Goal: Task Accomplishment & Management: Complete application form

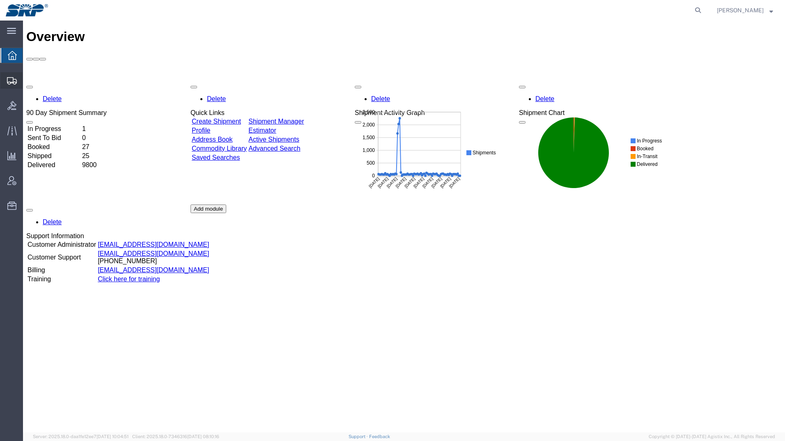
click at [11, 80] on icon at bounding box center [12, 80] width 10 height 7
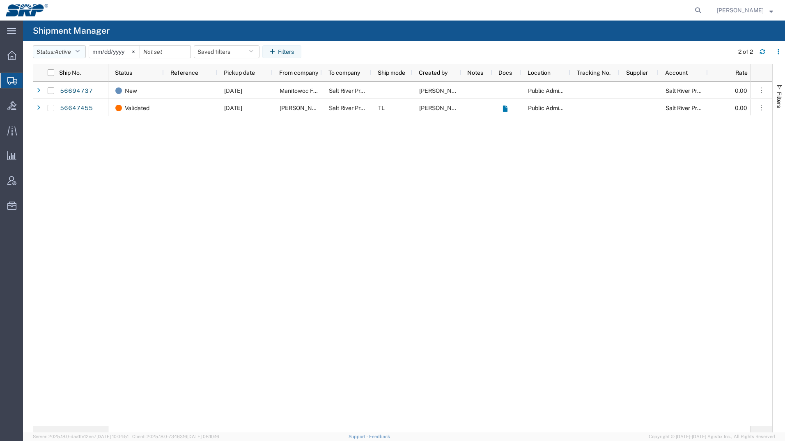
click at [70, 47] on button "Status: Active" at bounding box center [59, 51] width 53 height 13
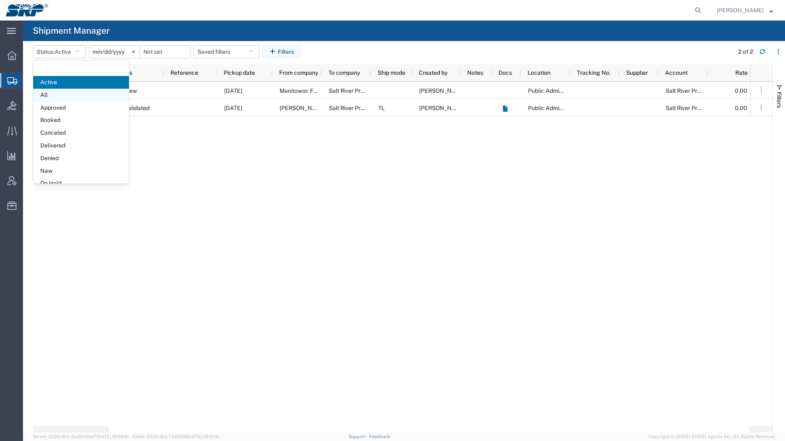
click at [44, 94] on span "All" at bounding box center [81, 95] width 96 height 13
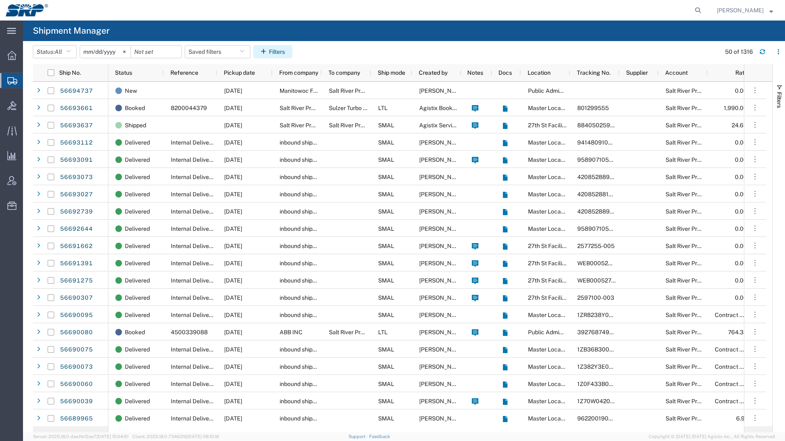
click at [282, 52] on button "Filters" at bounding box center [272, 51] width 39 height 13
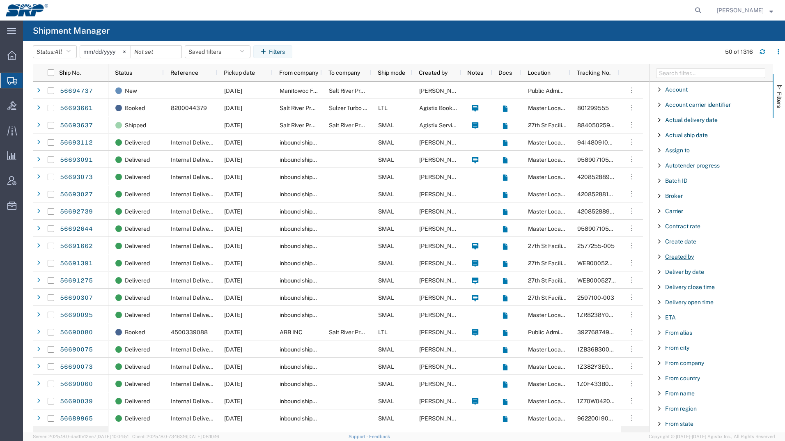
click at [685, 255] on span "Created by" at bounding box center [679, 256] width 29 height 7
click at [714, 277] on div "starts with" at bounding box center [711, 277] width 94 height 7
click at [690, 290] on input "Filter Value" at bounding box center [714, 291] width 108 height 10
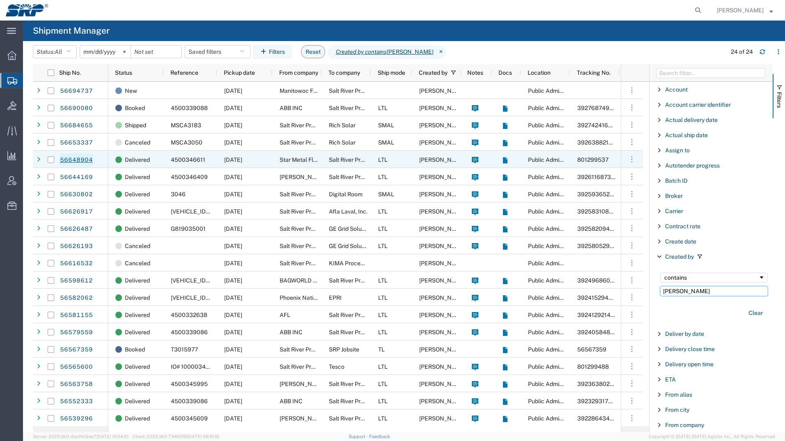
type input "[PERSON_NAME]"
click at [76, 160] on link "56648904" at bounding box center [76, 159] width 34 height 13
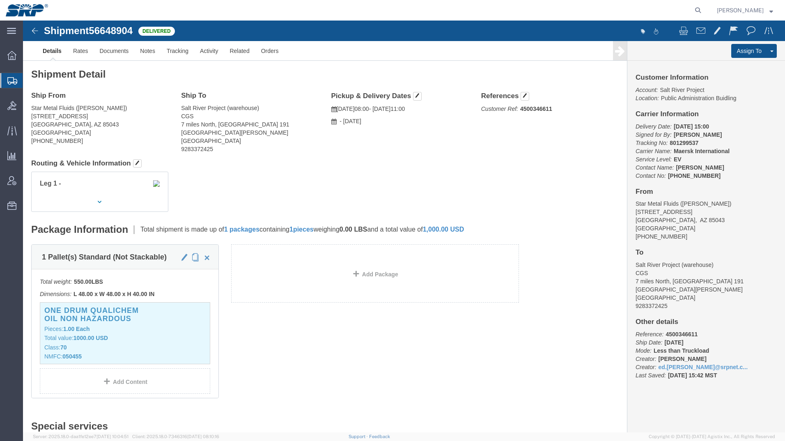
click img
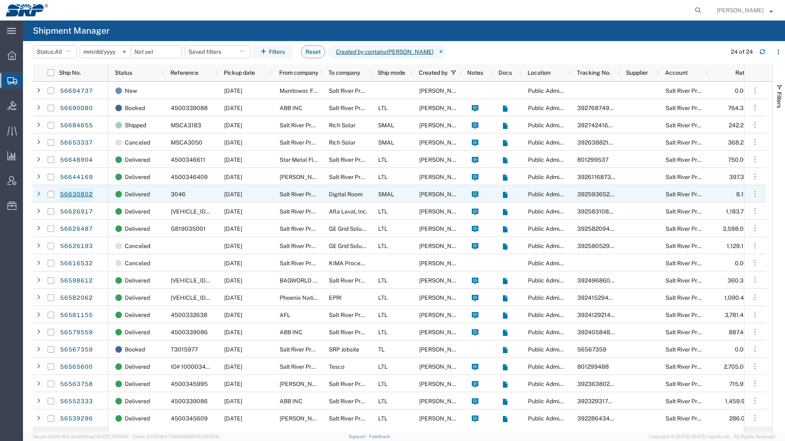
click at [84, 194] on link "56630802" at bounding box center [76, 194] width 34 height 13
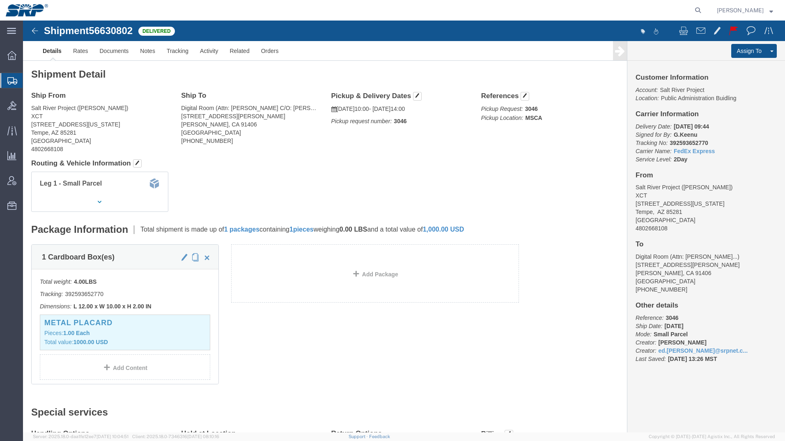
click img
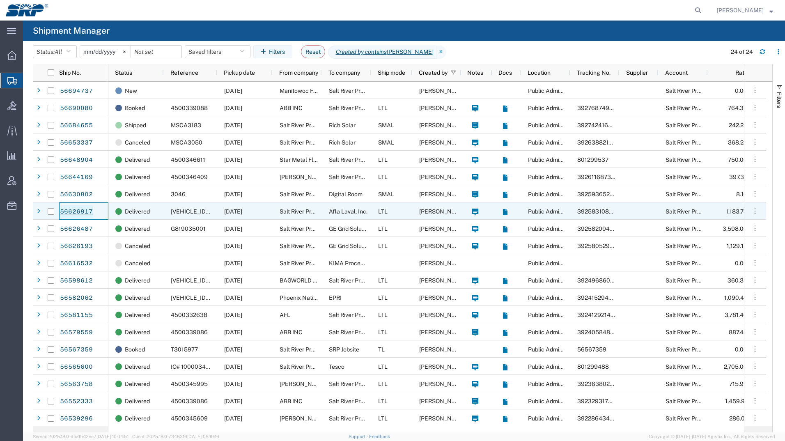
click at [84, 210] on link "56626917" at bounding box center [76, 211] width 34 height 13
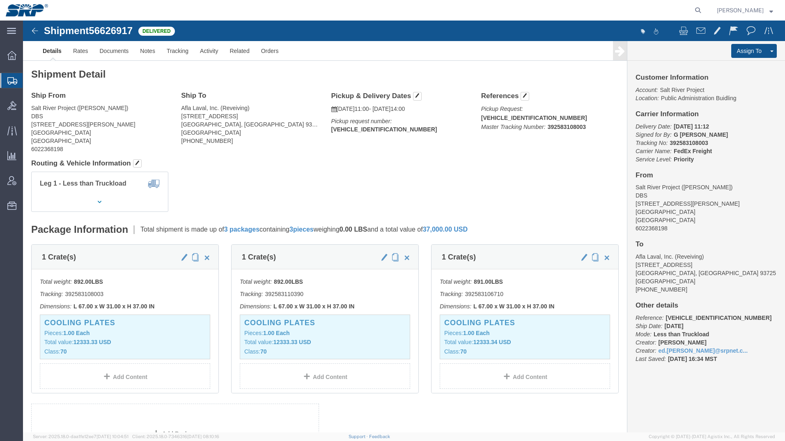
click img
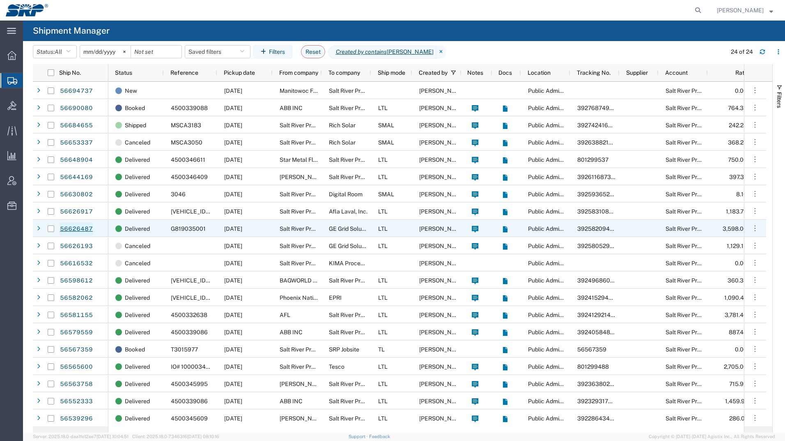
click at [69, 227] on link "56626487" at bounding box center [76, 228] width 34 height 13
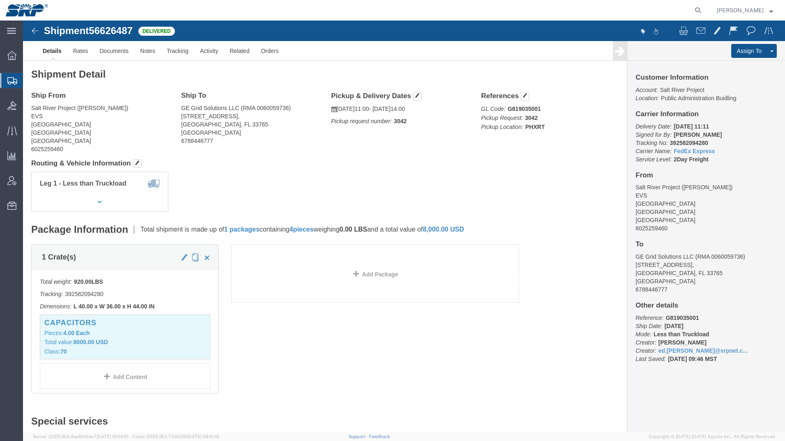
click div "1 Crate(s) Total weight: 920.00 LBS Tracking: 392582094280 Dimensions: L 40.00 …"
click img
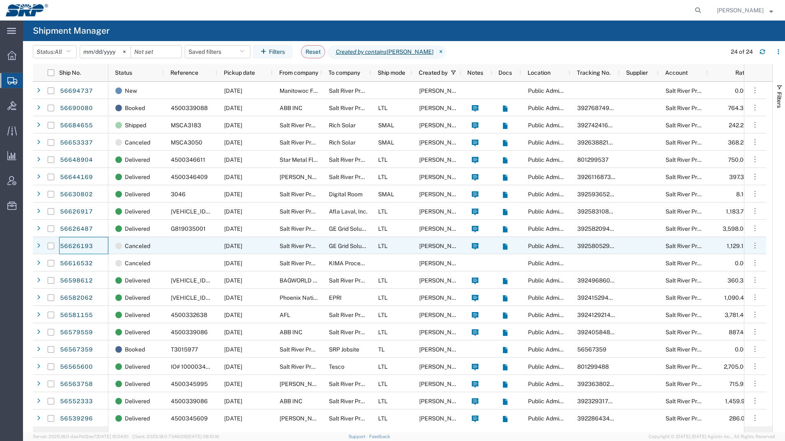
click at [76, 239] on div "56626193" at bounding box center [83, 245] width 49 height 17
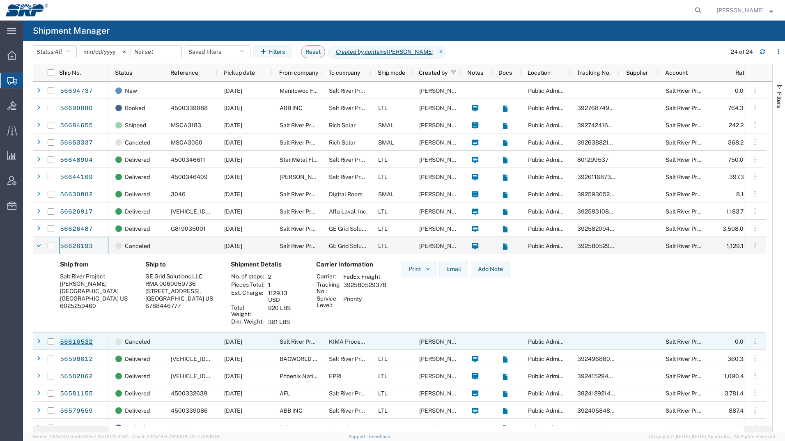
click at [74, 341] on link "56616532" at bounding box center [76, 341] width 34 height 13
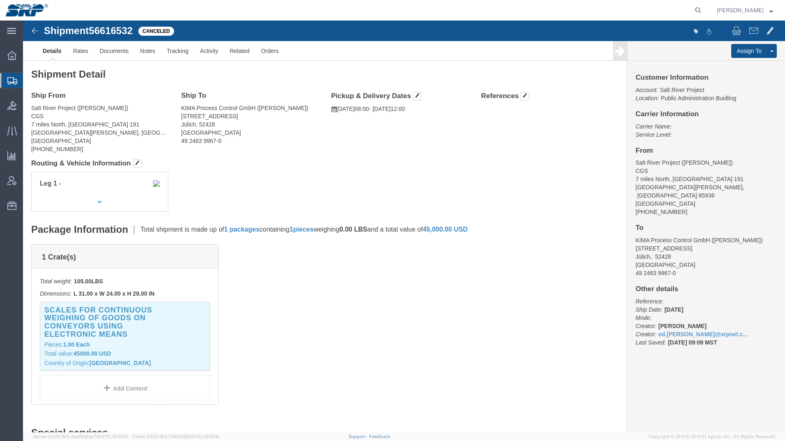
click at [16, 86] on div at bounding box center [11, 80] width 23 height 15
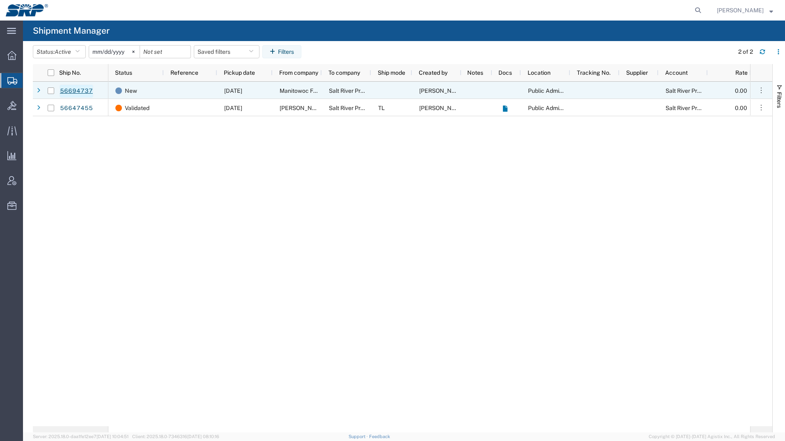
click at [79, 90] on link "56694737" at bounding box center [76, 91] width 34 height 13
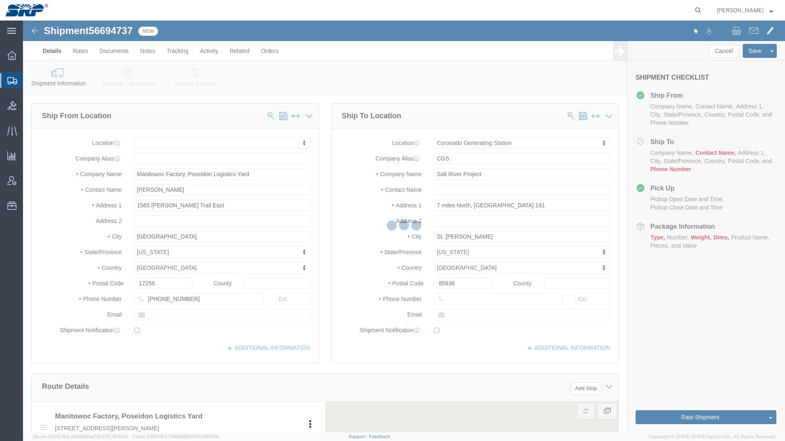
select select
select select "54827"
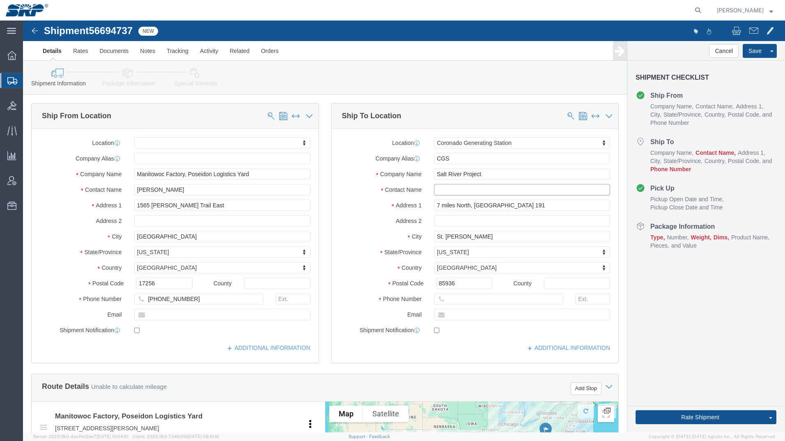
click input "text"
type input "[PERSON_NAME]"
click input "text"
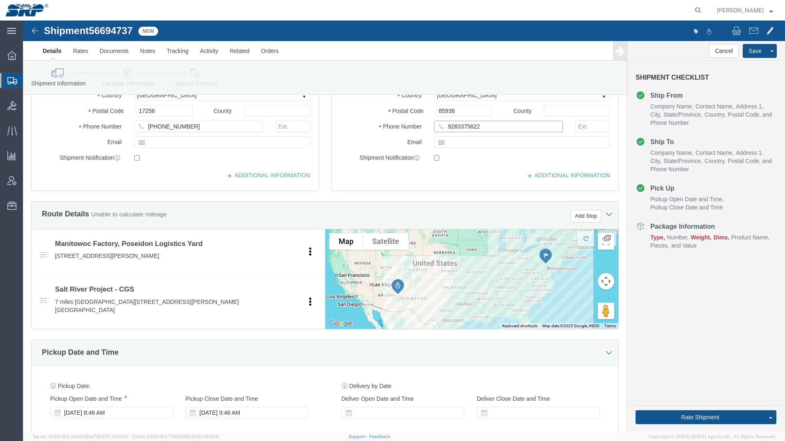
scroll to position [246, 0]
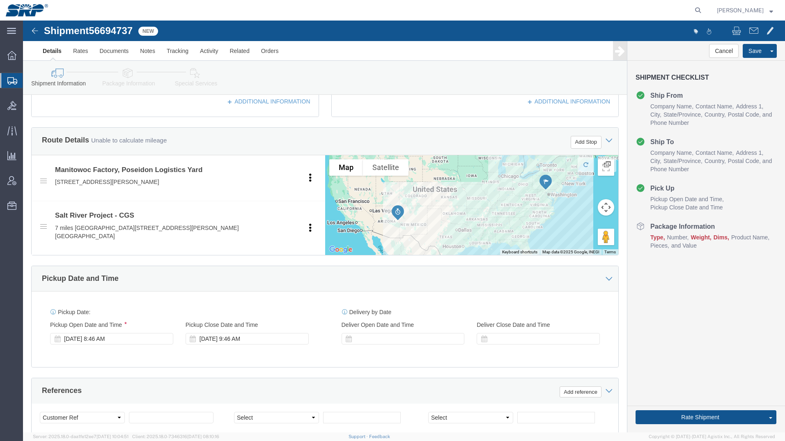
type input "9283375622"
click input "text"
paste input "P4819210"
type input "P4819210"
click select "Select Account Type Activity ID Airline Appointment Number ASN Batch Request # …"
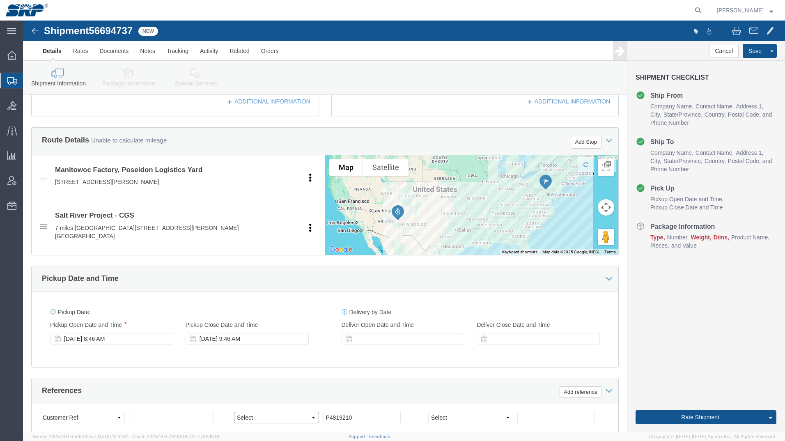
select select "GLCD"
click select "Select Account Type Activity ID Airline Appointment Number ASN Batch Request # …"
click input "text"
type input "8"
drag, startPoint x: 333, startPoint y: 388, endPoint x: 251, endPoint y: 379, distance: 82.6
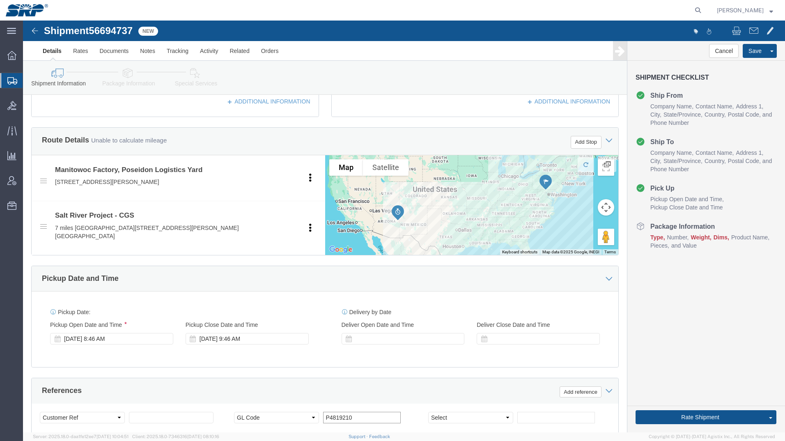
click div "Select Account Type Activity ID Airline Appointment Number ASN Batch Request # …"
paste input "055"
type input "P4810550"
click input "text"
type input "8200042125"
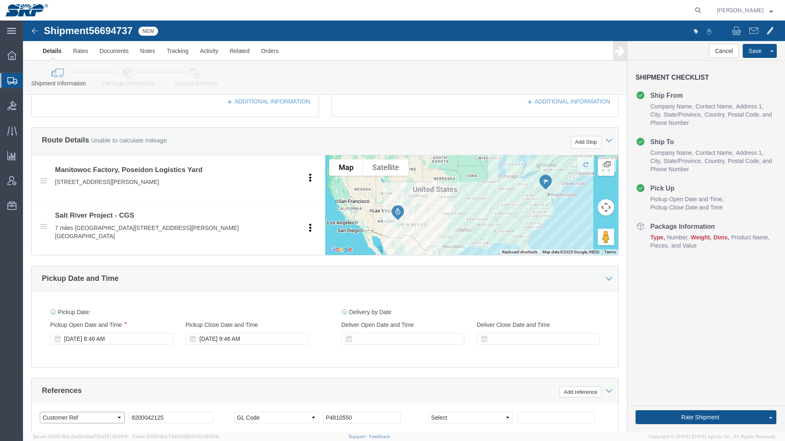
click select "Select Account Type Activity ID Airline Appointment Number ASN Batch Request # …"
select select "PURCHORD"
click select "Select Account Type Activity ID Airline Appointment Number ASN Batch Request # …"
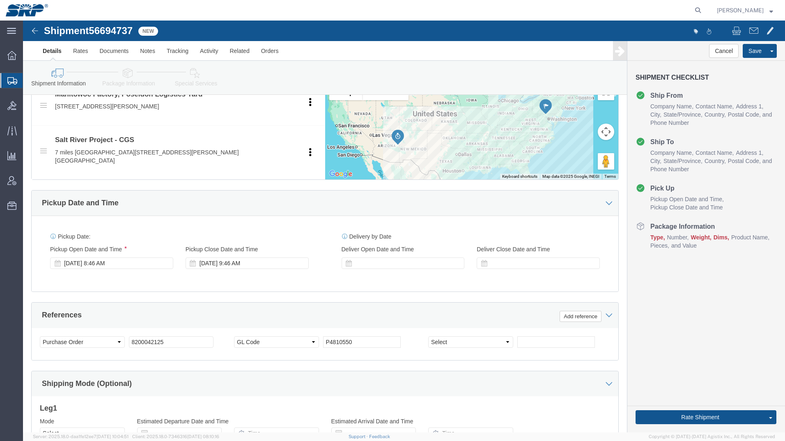
scroll to position [328, 0]
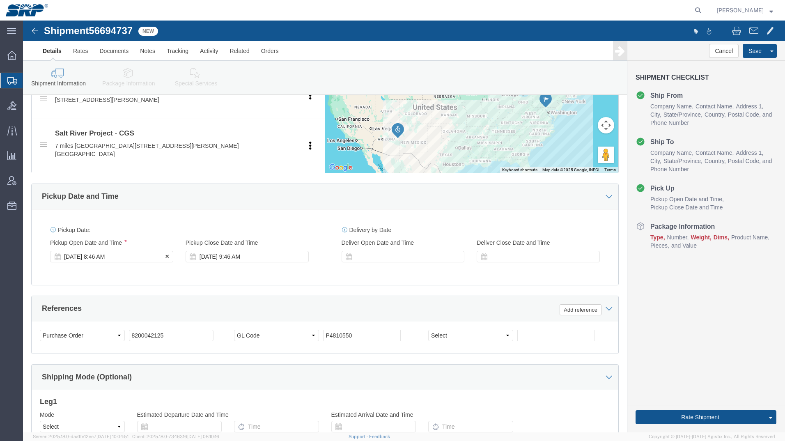
drag, startPoint x: 54, startPoint y: 227, endPoint x: 69, endPoint y: 226, distance: 15.2
click div "[DATE] 8:46 AM"
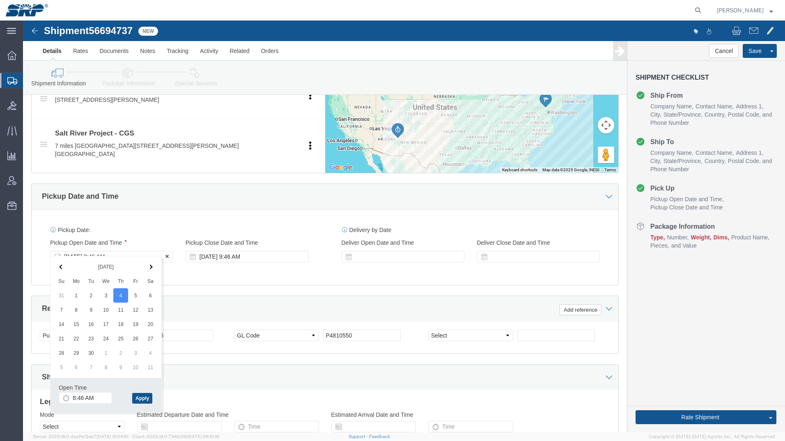
click div "[DATE] 8:46 AM"
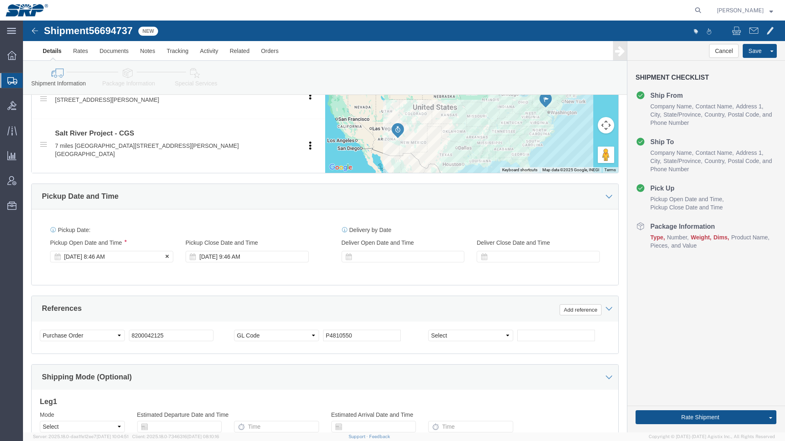
click div "[DATE] 8:46 AM"
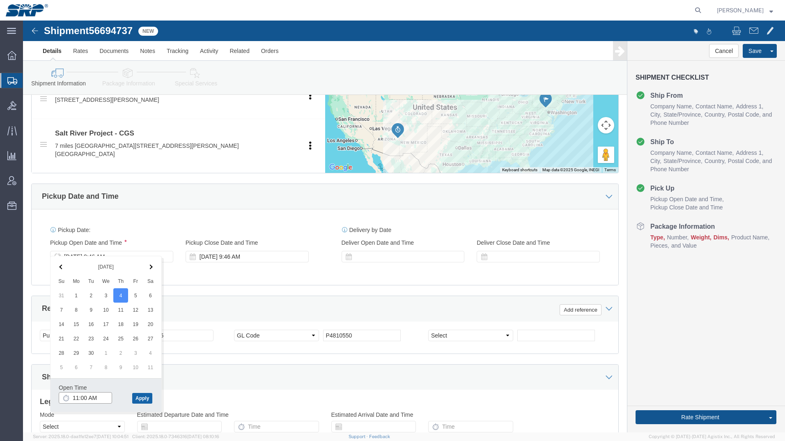
type input "11:00 AM"
click button "Apply"
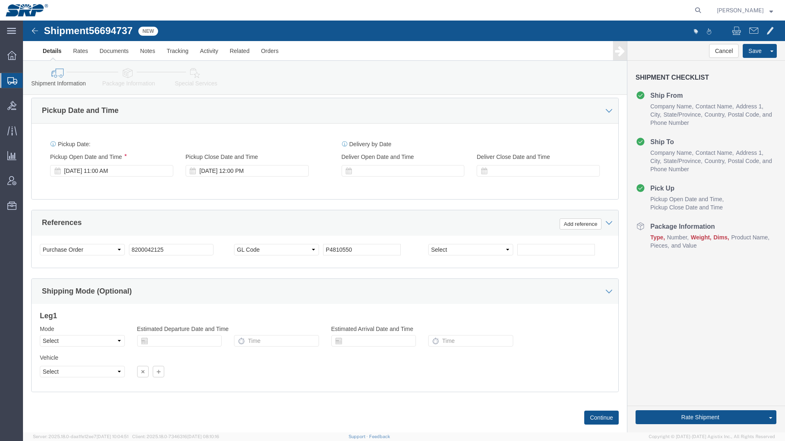
scroll to position [423, 0]
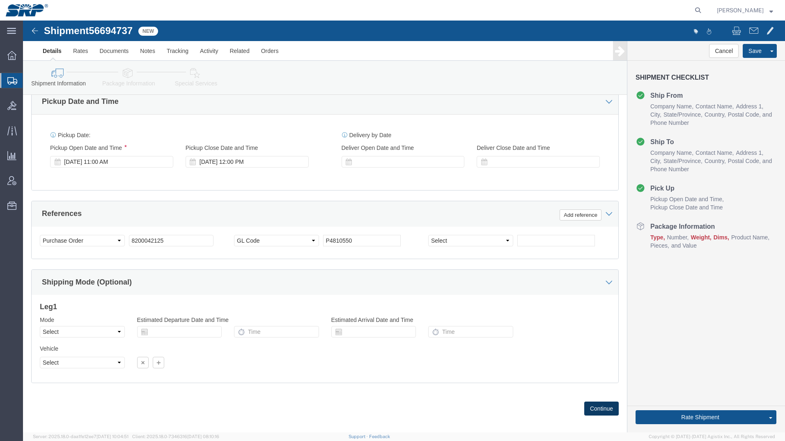
click button "Continue"
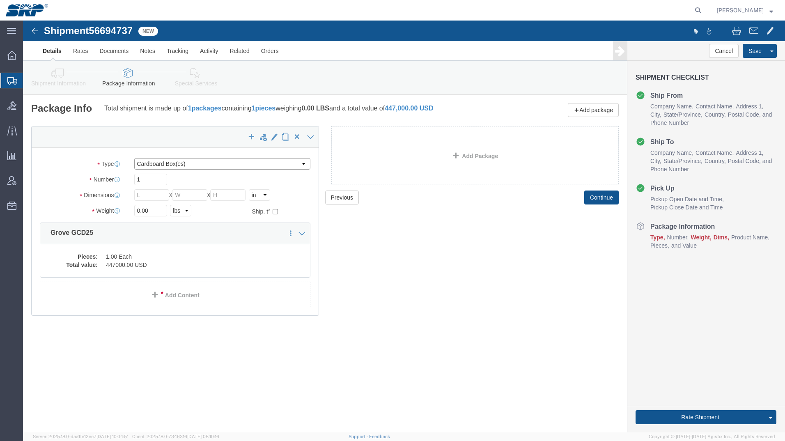
click select "Select Bale(s) Basket(s) Bolt(s) Bottle(s) Buckets Bulk Bundle(s) Can(s) Cardbo…"
select select "YRPK"
click select "Select Bale(s) Basket(s) Bolt(s) Bottle(s) Buckets Bulk Bundle(s) Can(s) Cardbo…"
drag, startPoint x: 121, startPoint y: 173, endPoint x: 83, endPoint y: 172, distance: 37.8
click div "Dimensions Length x Width x Height Select cm ft in"
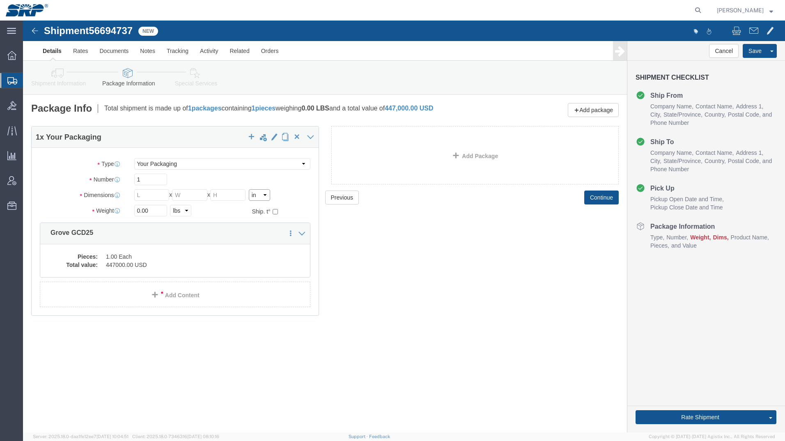
click select "Select cm ft in"
select select "FT"
click select "Select cm ft in"
drag, startPoint x: 125, startPoint y: 176, endPoint x: 77, endPoint y: 173, distance: 48.5
click div "Dimensions Length x Width x Height Select cm ft in"
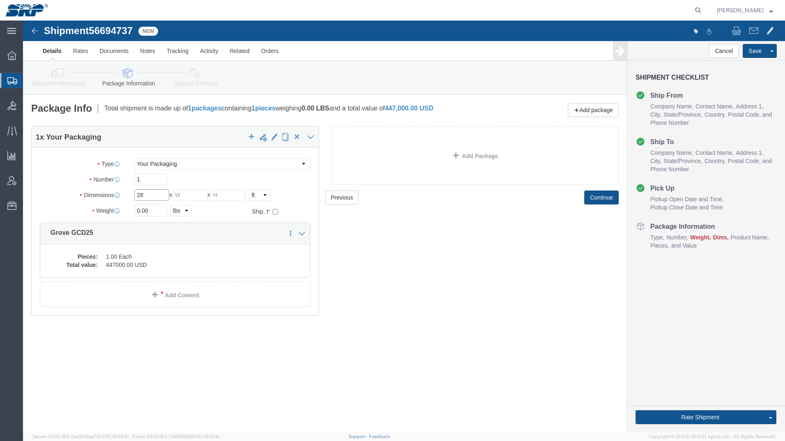
type input "28"
click select "Select cm ft in"
select select "IN"
click select "Select cm ft in"
drag, startPoint x: 136, startPoint y: 178, endPoint x: 64, endPoint y: 161, distance: 74.3
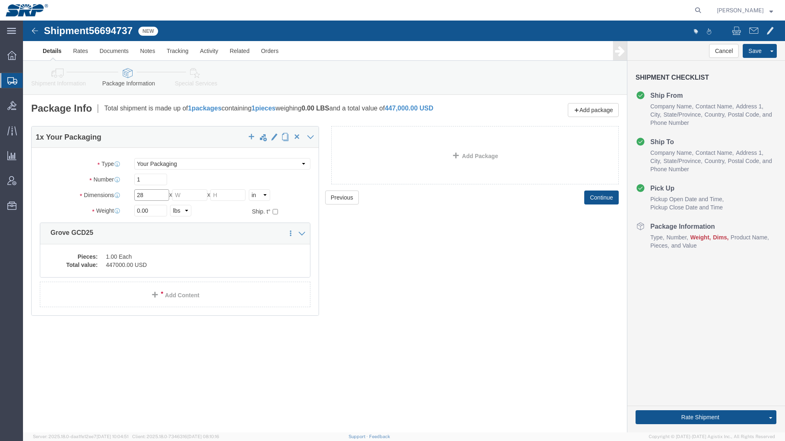
click div "Package Type Select Bale(s) Basket(s) Bolt(s) Bottle(s) Buckets Bulk Bundle(s) …"
type input "346"
type input "98"
type input "130"
drag, startPoint x: 129, startPoint y: 190, endPoint x: 60, endPoint y: 189, distance: 68.9
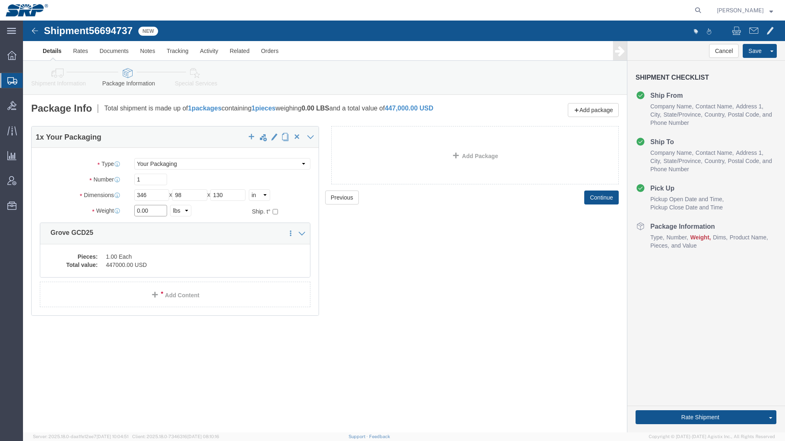
click div "Weight 0.00 Select kgs lbs Ship. t°"
type input "46261"
click button "Continue"
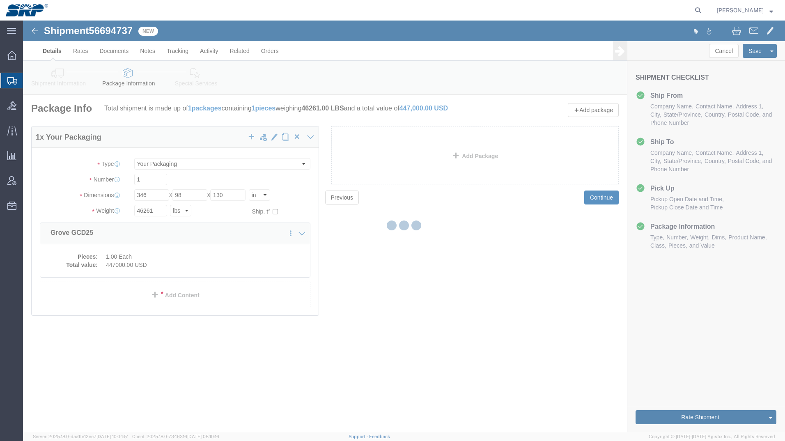
select select
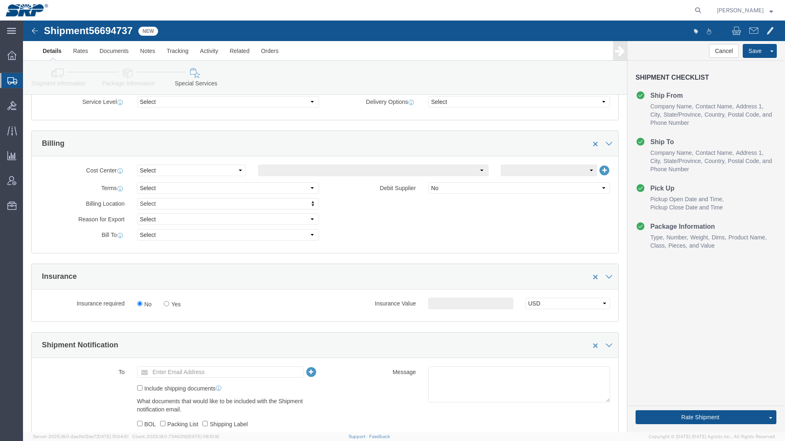
scroll to position [410, 0]
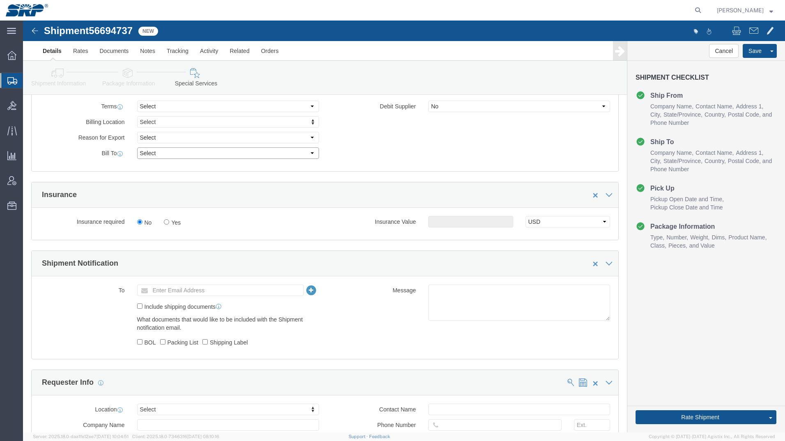
click select "Select Recipient Account Sender/Shipper Third Party Account"
select select "RCPN"
click select "Select Recipient Account Sender/Shipper Third Party Account"
type input "Salt River Project"
type input "7 miles North, [GEOGRAPHIC_DATA] 191"
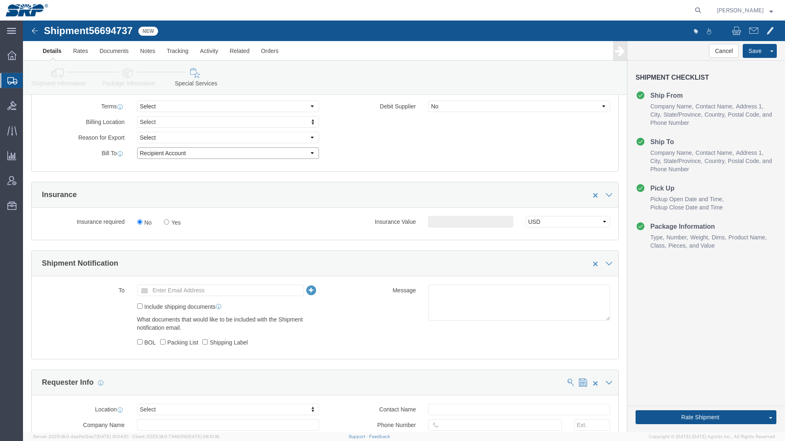
select select "US"
select select "AZ"
type input "9283375622"
type input "[PERSON_NAME]"
type input "St. [PERSON_NAME]"
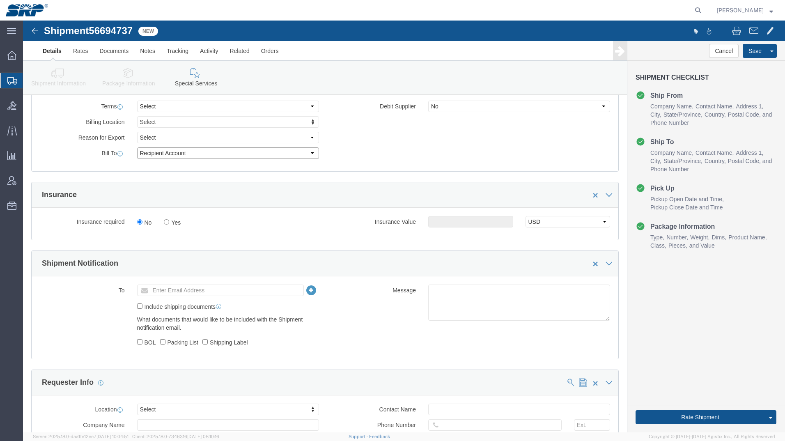
type input "85936"
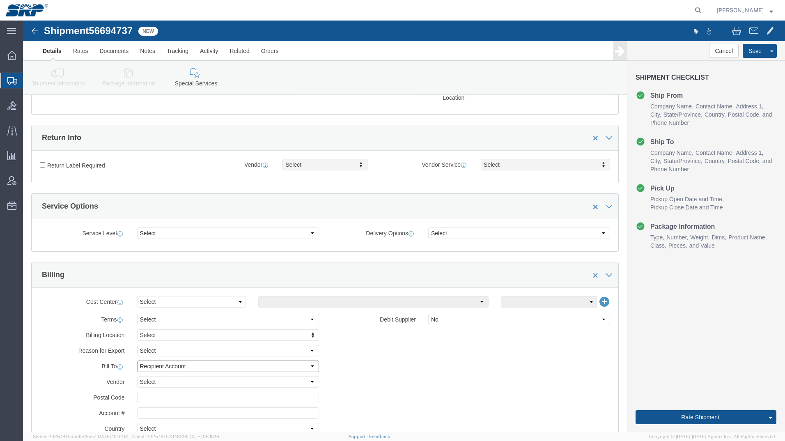
scroll to position [148, 0]
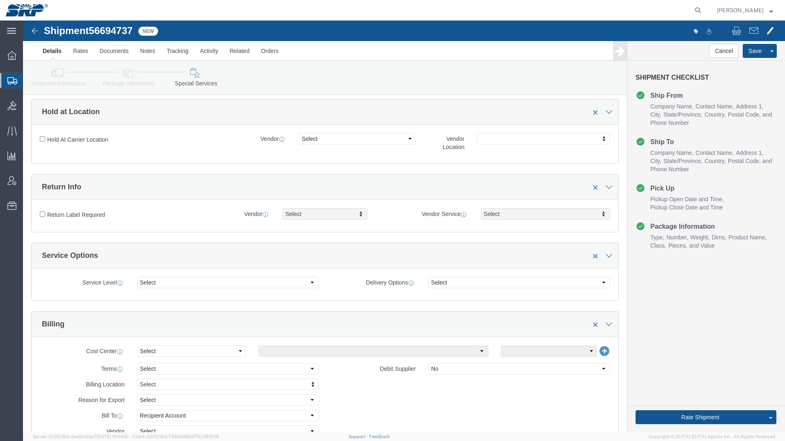
click link "Shipment Information"
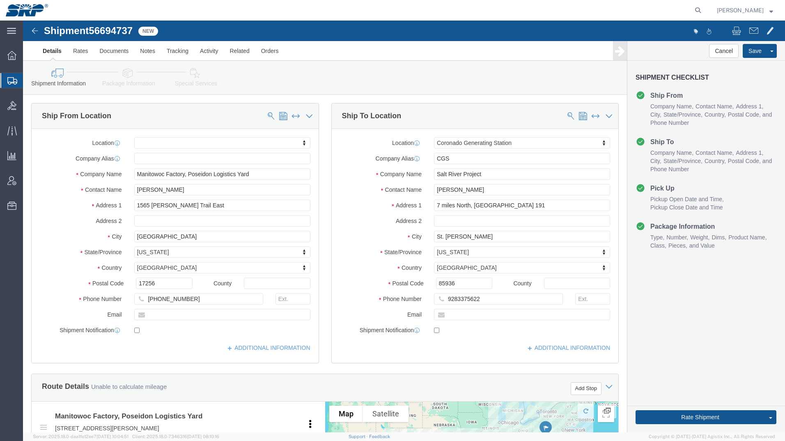
click link "Package Information"
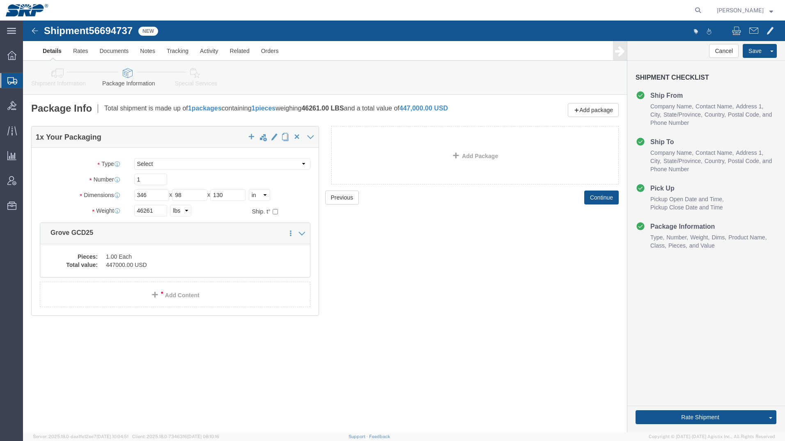
click icon
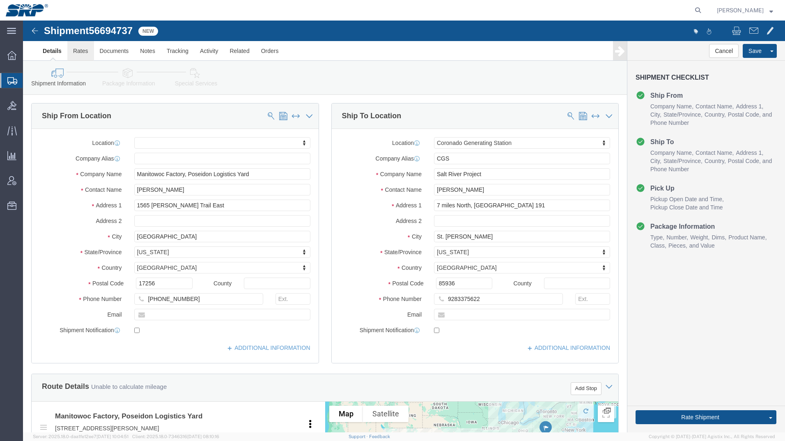
click link "Rates"
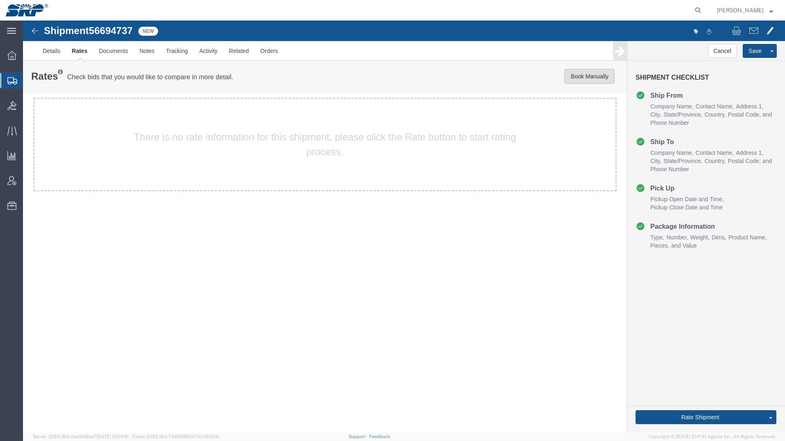
click at [598, 73] on button "Book Manually" at bounding box center [589, 76] width 50 height 15
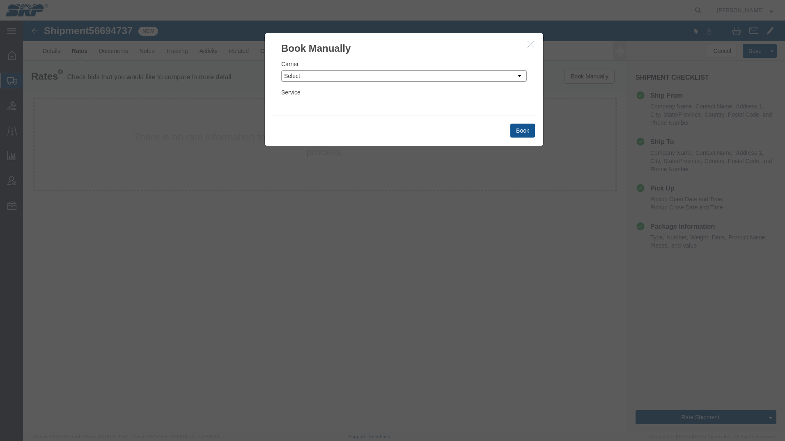
click at [317, 75] on select "Select Add New Carrier (and default service) ATI Trucking Above and Beyond Deli…" at bounding box center [403, 75] width 245 height 11
select select "14213"
click at [281, 70] on select "Select Add New Carrier (and default service) ATI Trucking Above and Beyond Deli…" at bounding box center [403, 75] width 245 height 11
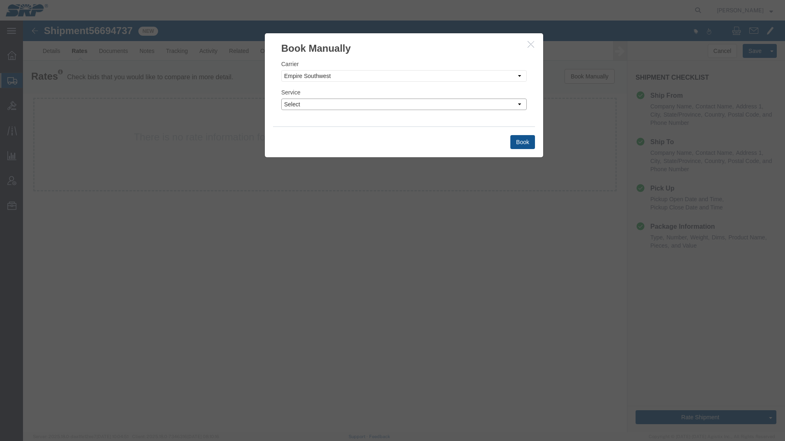
click at [356, 103] on select "Select Air LTL Truckload" at bounding box center [403, 103] width 245 height 11
select select "28602"
click at [281, 98] on select "Select Air LTL Truckload" at bounding box center [403, 103] width 245 height 11
click at [519, 145] on button "Book" at bounding box center [522, 142] width 25 height 14
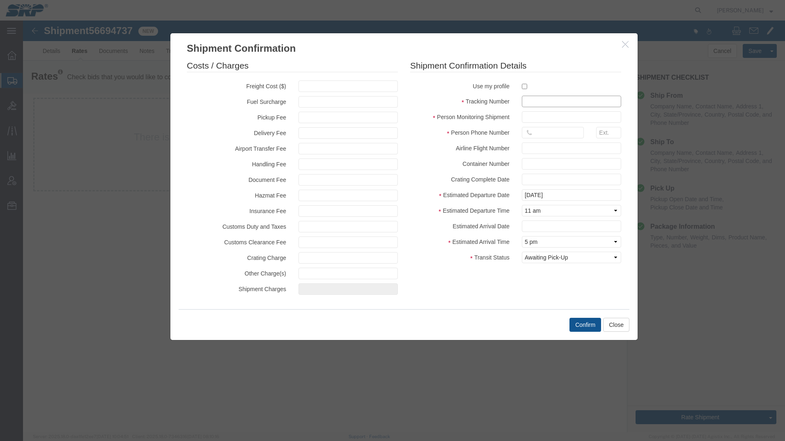
click at [538, 99] on input "text" at bounding box center [571, 101] width 99 height 11
type input "56694737"
click at [549, 113] on input "text" at bounding box center [571, 116] width 99 height 11
type input "Kody"
click at [544, 133] on input "text" at bounding box center [553, 132] width 62 height 11
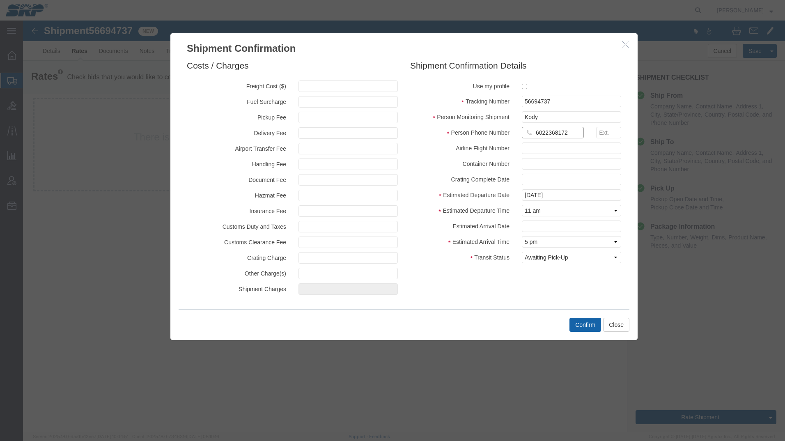
type input "6022368172"
click at [582, 326] on button "Confirm" at bounding box center [585, 325] width 32 height 14
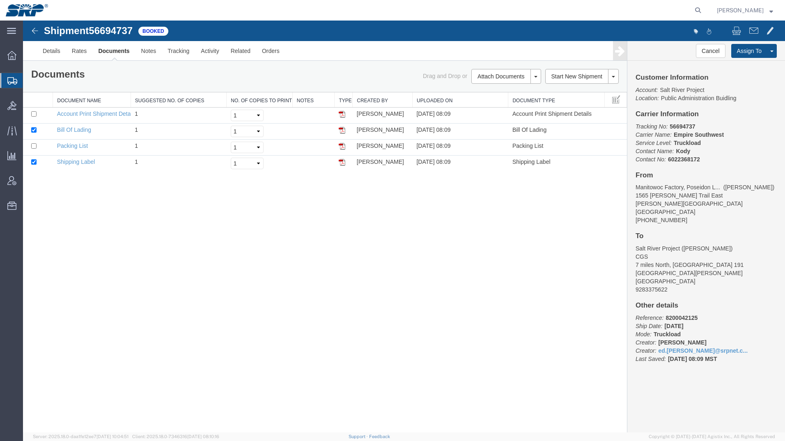
click at [15, 84] on icon at bounding box center [12, 80] width 10 height 7
